Goal: Download file/media

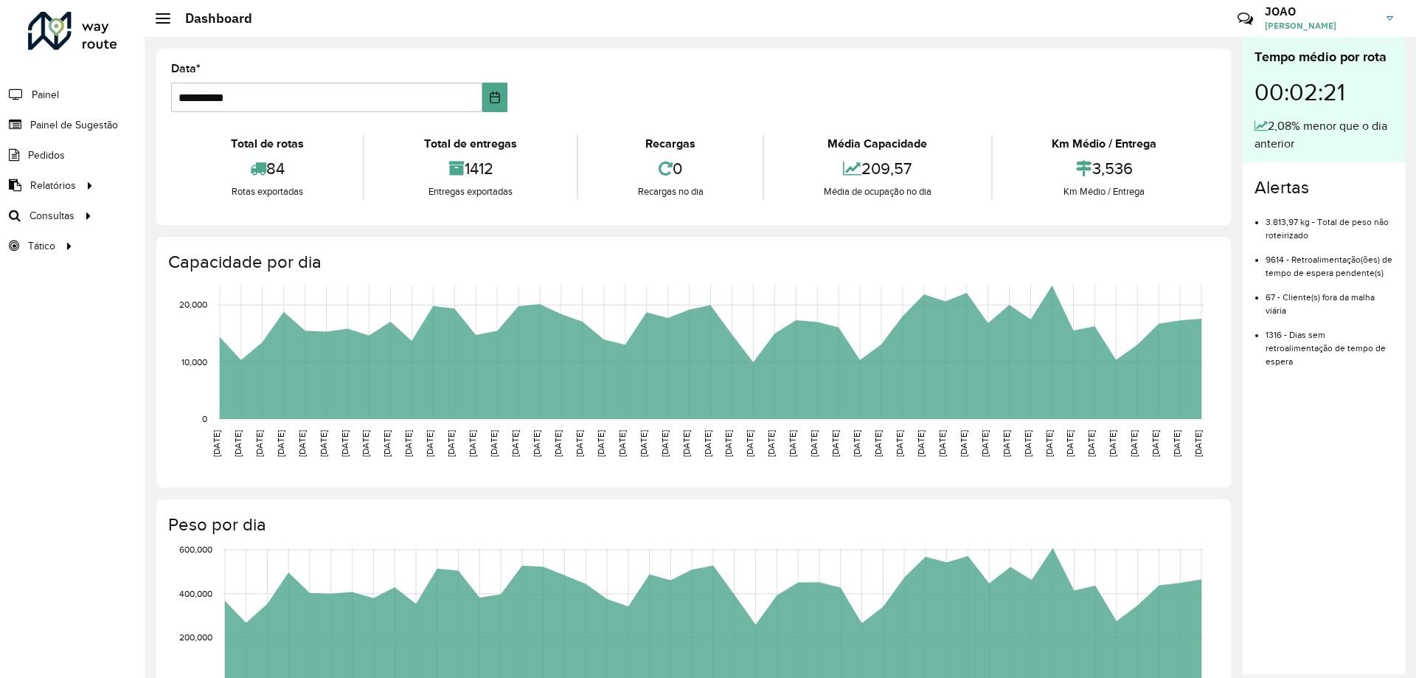
click at [148, 183] on div "**********" at bounding box center [694, 530] width 1098 height 987
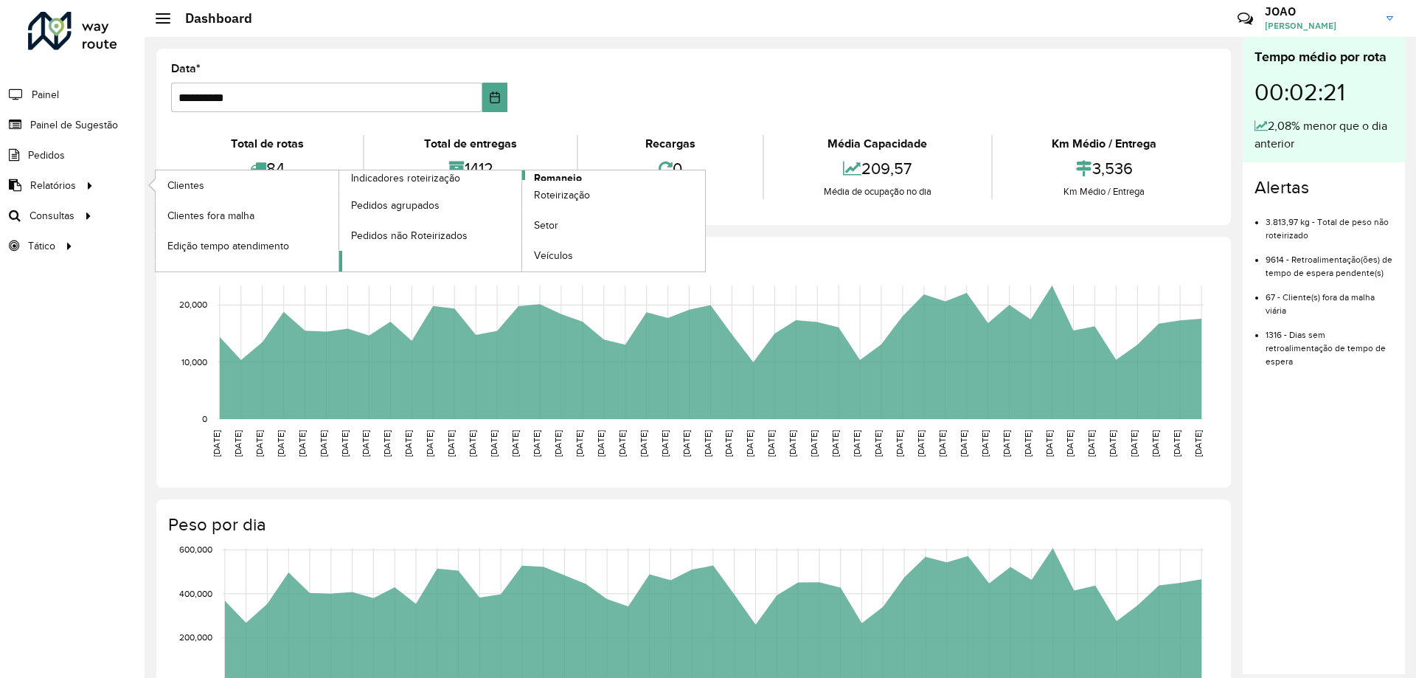
click at [547, 176] on span "Romaneio" at bounding box center [558, 177] width 48 height 15
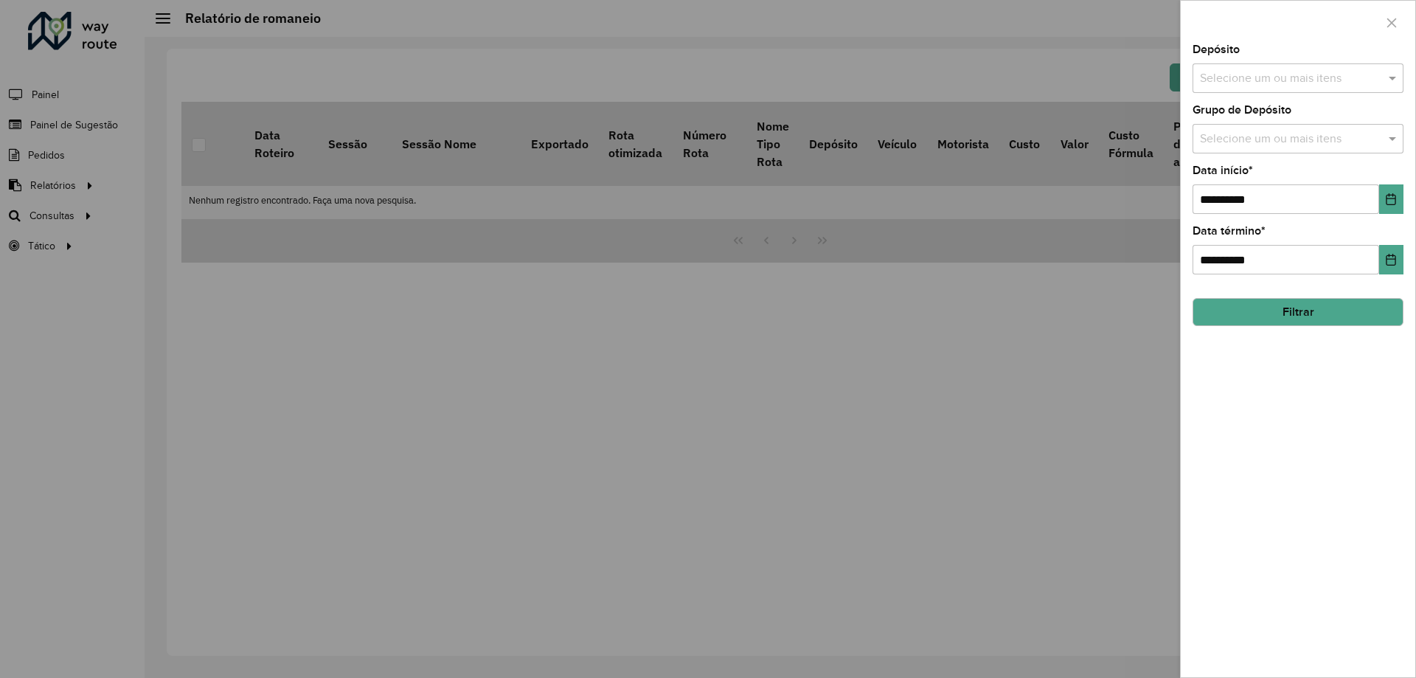
click at [1309, 82] on input "text" at bounding box center [1290, 79] width 189 height 18
click at [1258, 156] on div "CDD Santa Luzia" at bounding box center [1297, 151] width 209 height 25
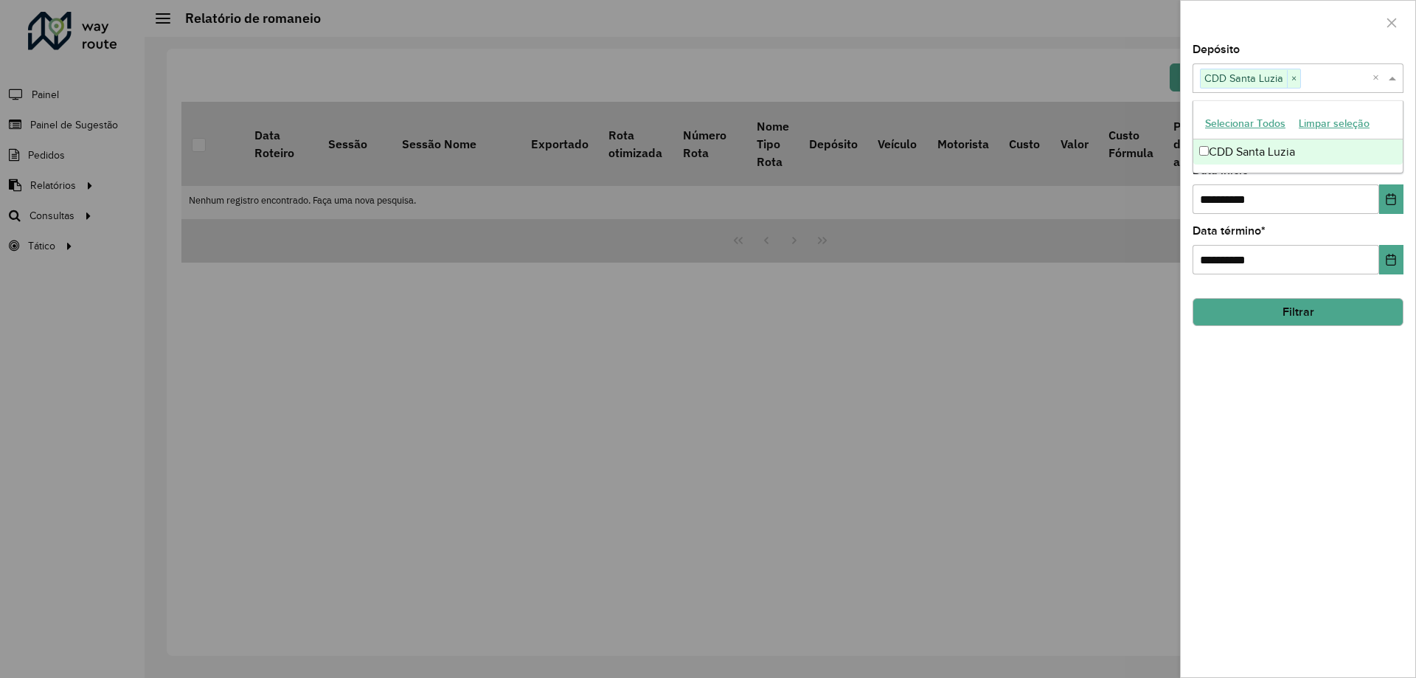
click at [1308, 409] on div "**********" at bounding box center [1298, 360] width 235 height 633
click at [1254, 142] on input "text" at bounding box center [1290, 140] width 189 height 18
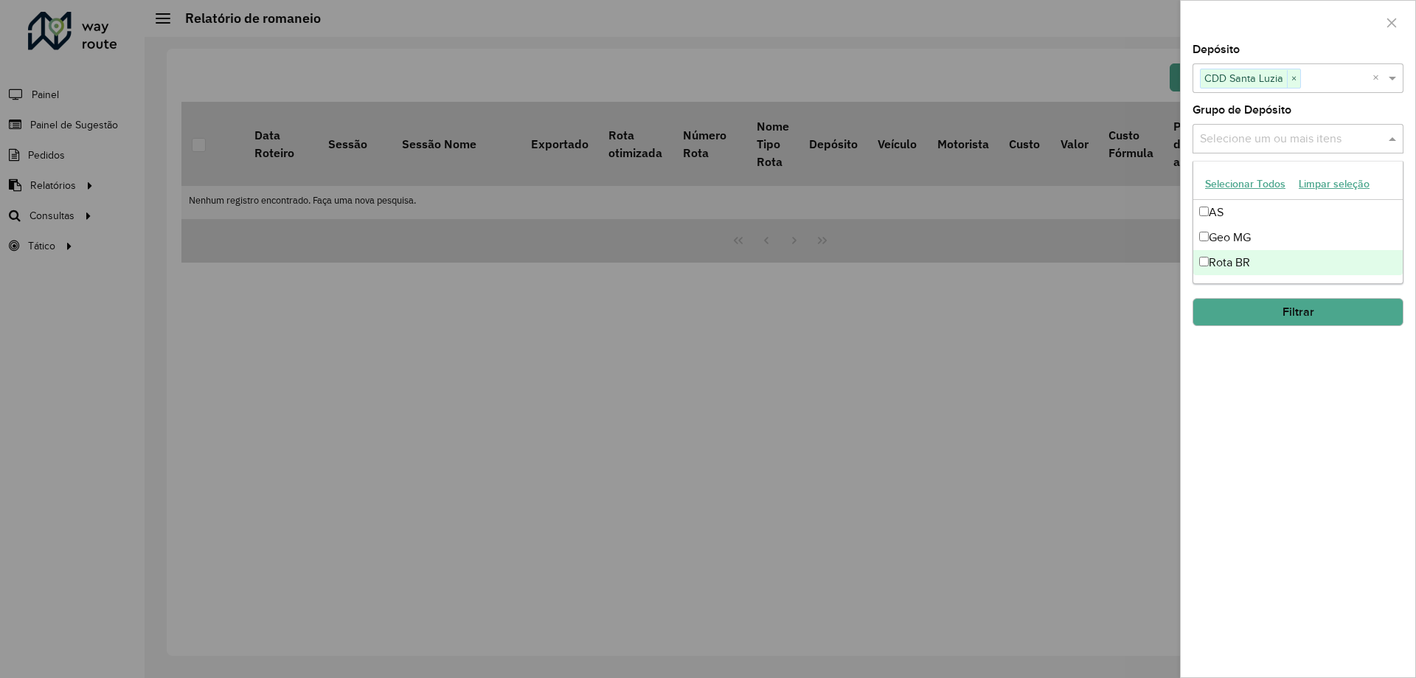
click at [1243, 260] on div "Rota BR" at bounding box center [1297, 262] width 209 height 25
click at [1277, 410] on div "**********" at bounding box center [1298, 360] width 235 height 633
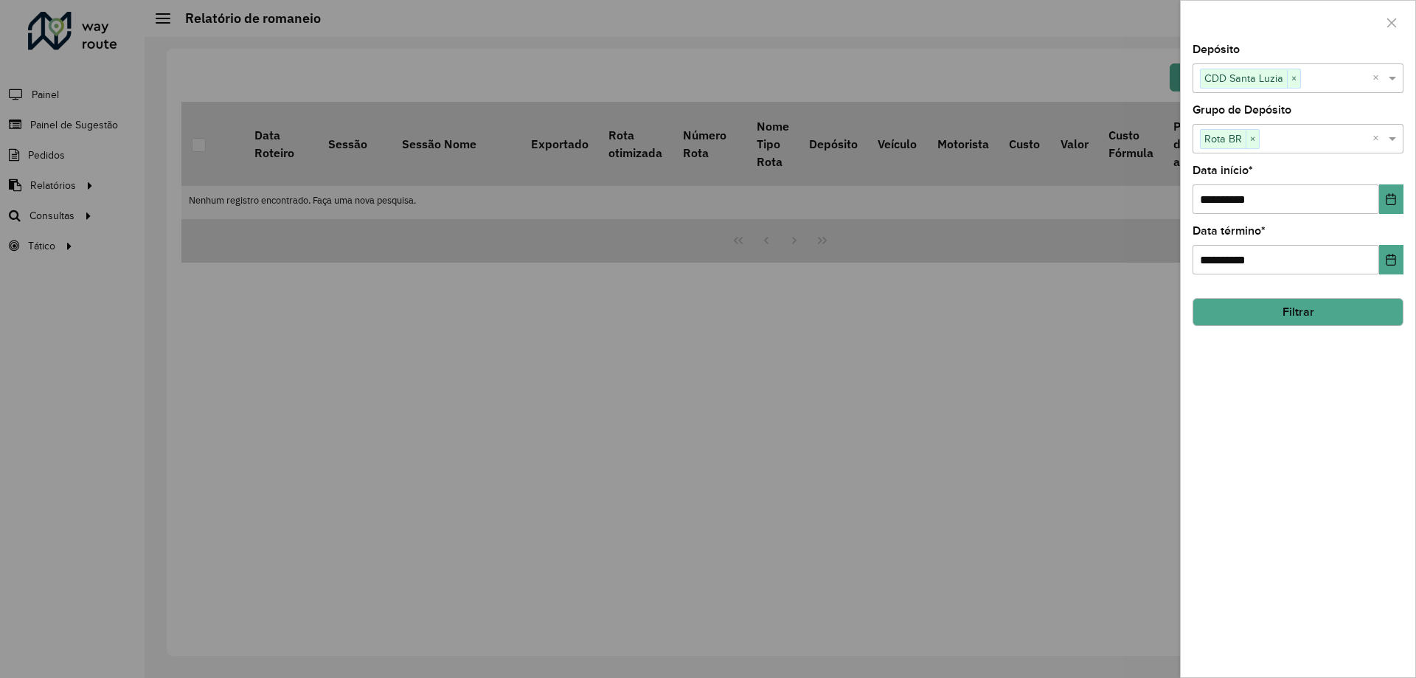
click at [1286, 320] on button "Filtrar" at bounding box center [1297, 312] width 211 height 28
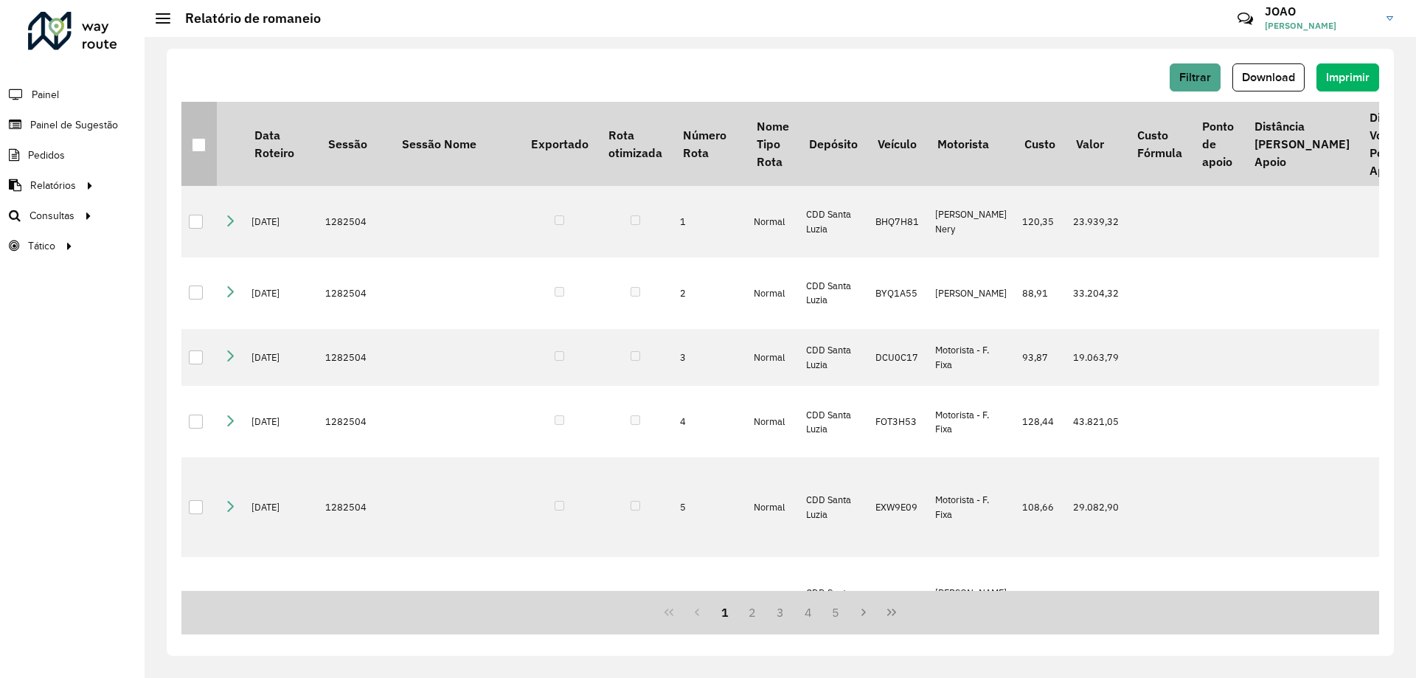
click at [204, 149] on div at bounding box center [199, 145] width 14 height 14
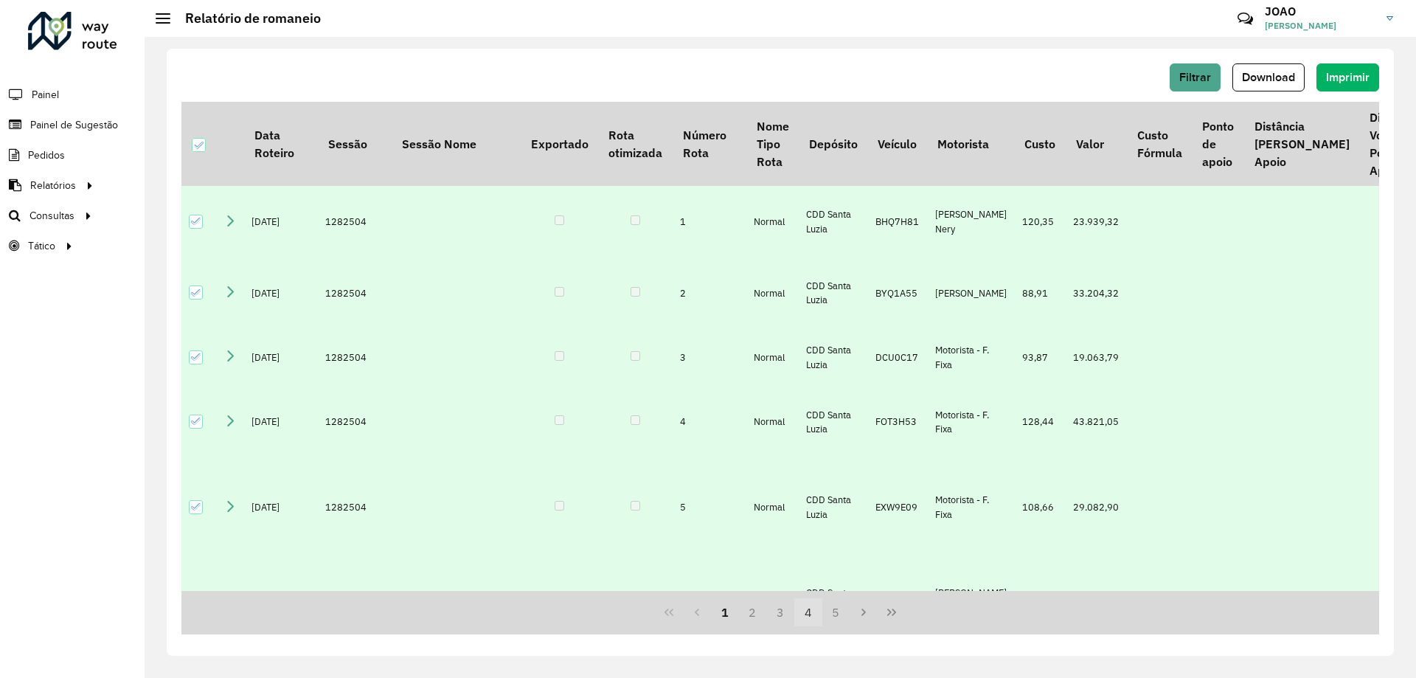
click at [797, 617] on button "4" at bounding box center [808, 612] width 28 height 28
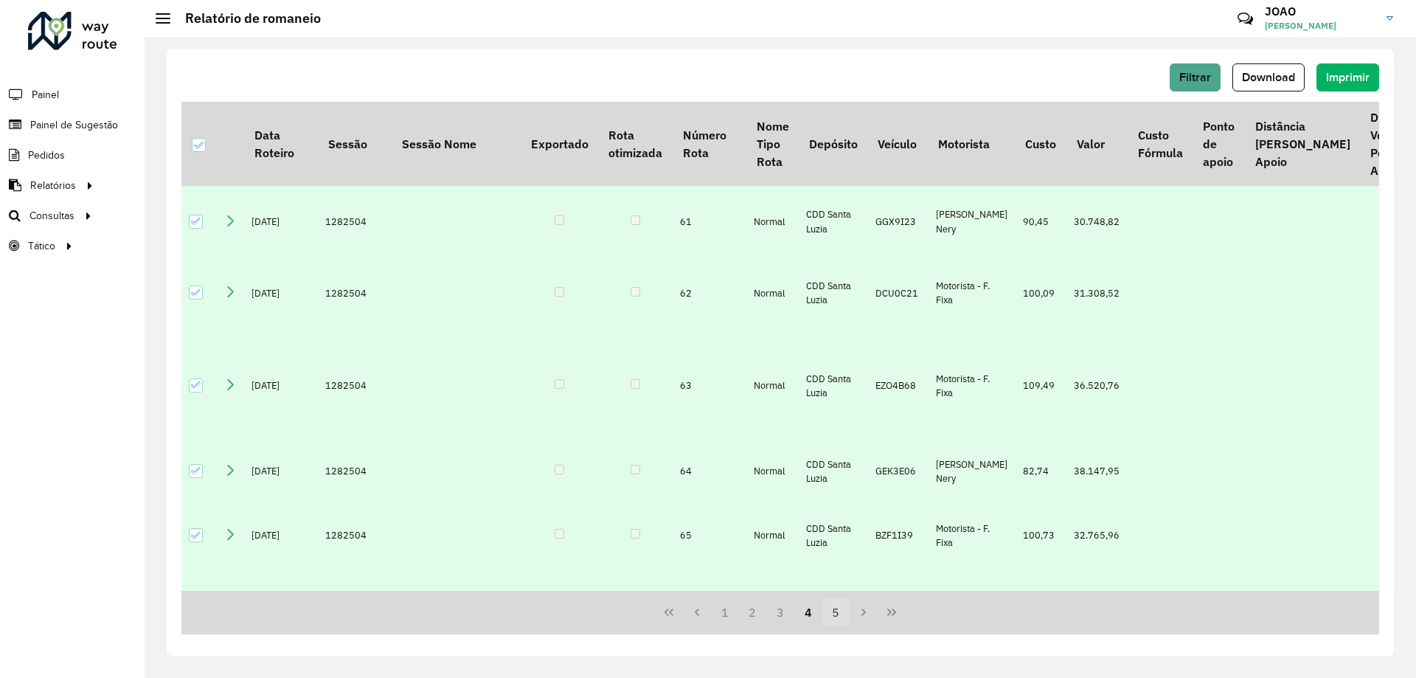
click at [842, 621] on button "5" at bounding box center [836, 612] width 28 height 28
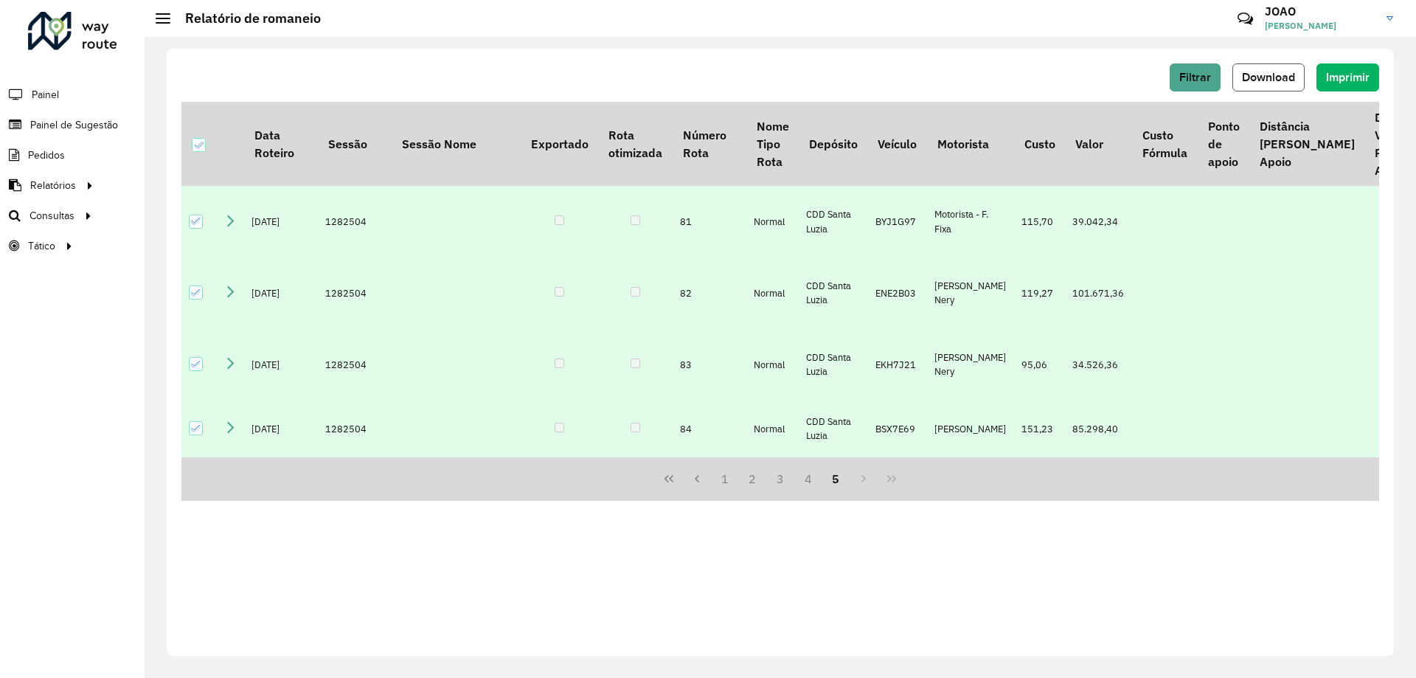
click at [1282, 74] on span "Download" at bounding box center [1268, 77] width 53 height 13
click at [811, 493] on button "4" at bounding box center [808, 479] width 28 height 28
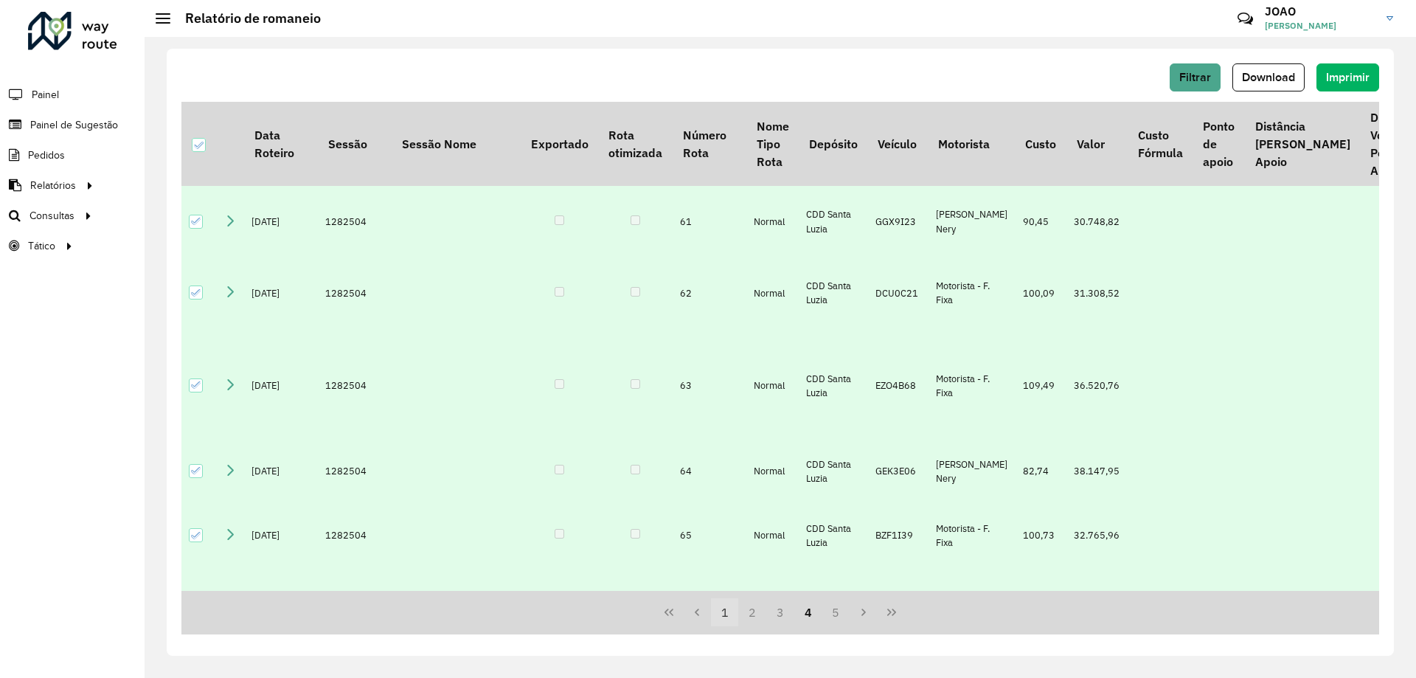
click at [728, 615] on button "1" at bounding box center [725, 612] width 28 height 28
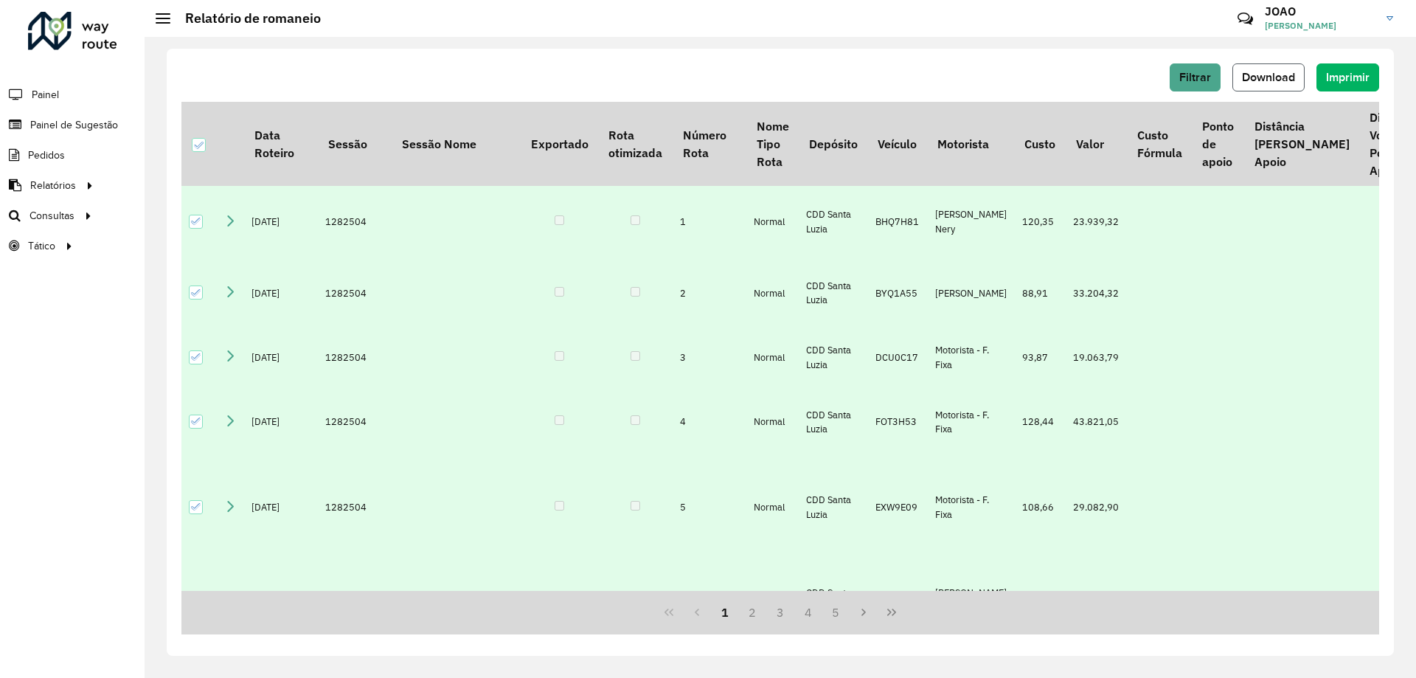
click at [1285, 75] on span "Download" at bounding box center [1268, 77] width 53 height 13
click at [671, 55] on div "Filtrar Download Imprimir Data Roteiro Sessão Sessão Nome Exportado Rota otimiz…" at bounding box center [780, 352] width 1227 height 607
click at [1252, 83] on button "Download" at bounding box center [1268, 77] width 72 height 28
click at [416, 47] on div "Filtrar Download Imprimir Data Roteiro Sessão Sessão Nome Exportado Rota otimiz…" at bounding box center [780, 357] width 1271 height 641
